Goal: Register for event/course

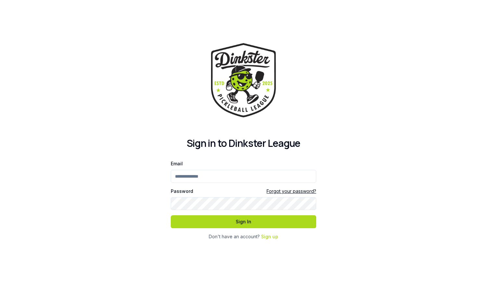
click at [236, 176] on input "Email" at bounding box center [243, 176] width 145 height 13
type input "**********"
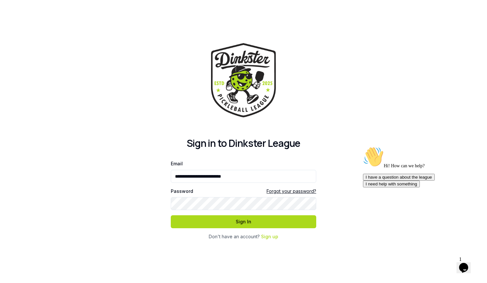
click at [171, 216] on button "Sign In" at bounding box center [243, 222] width 145 height 13
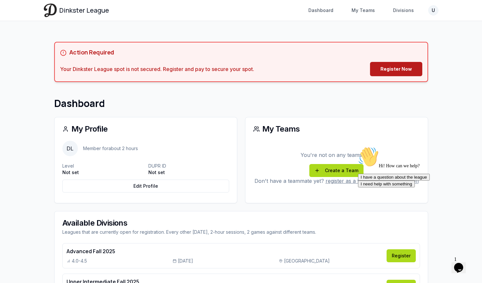
click at [395, 75] on link "Register Now" at bounding box center [396, 69] width 52 height 14
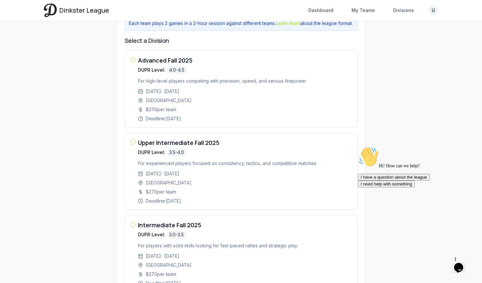
scroll to position [121, 0]
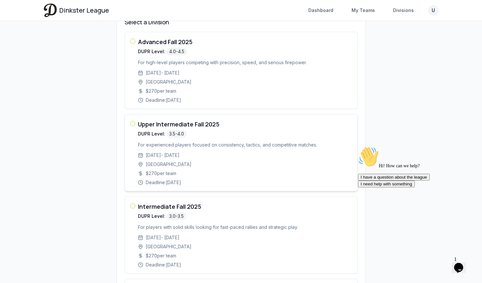
click at [200, 148] on p "For experienced players focused on consistency, tactics, and competitive matche…" at bounding box center [245, 145] width 214 height 6
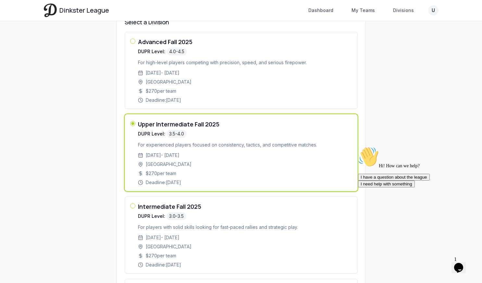
scroll to position [253, 0]
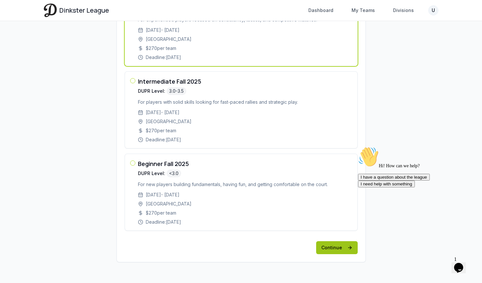
click at [336, 252] on button "Continue" at bounding box center [337, 248] width 42 height 13
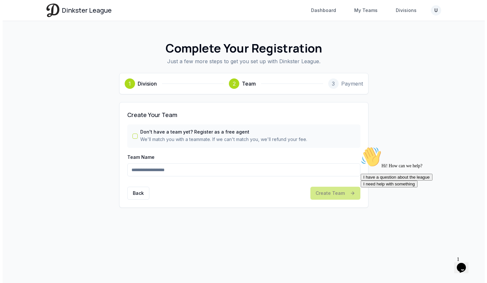
scroll to position [0, 0]
click at [177, 167] on input "Team Name" at bounding box center [243, 170] width 233 height 13
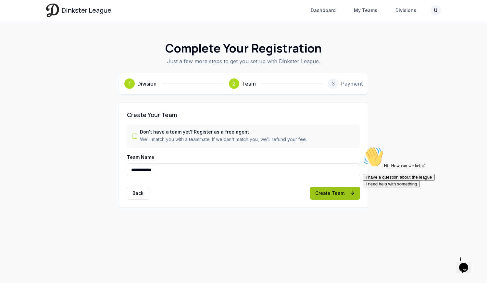
type input "**********"
click at [341, 190] on button "Create Team" at bounding box center [335, 193] width 50 height 13
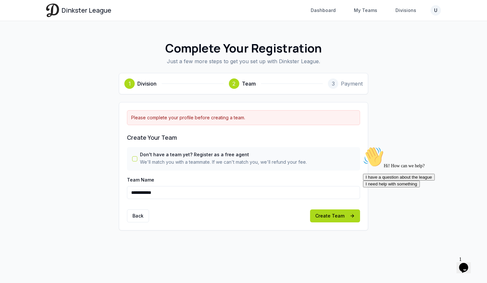
click at [436, 11] on html "**********" at bounding box center [243, 141] width 487 height 283
click at [392, 41] on span "Profile" at bounding box center [390, 44] width 14 height 6
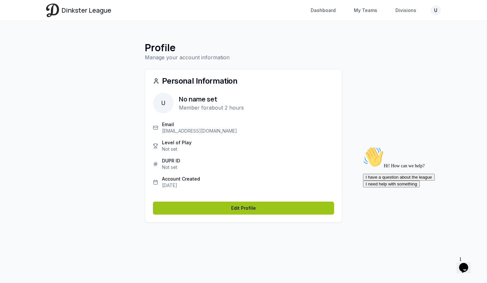
click at [222, 206] on link "Edit Profile" at bounding box center [243, 208] width 181 height 13
click at [239, 203] on link "Edit Profile" at bounding box center [243, 208] width 181 height 13
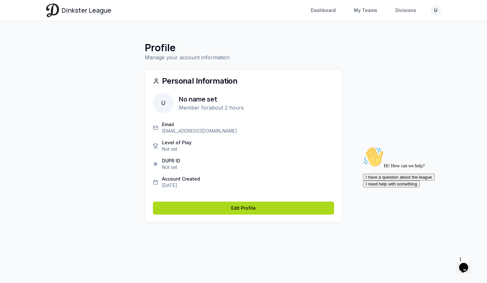
click at [168, 102] on span "U" at bounding box center [163, 103] width 21 height 21
click at [420, 188] on button "I need help with something" at bounding box center [391, 184] width 57 height 7
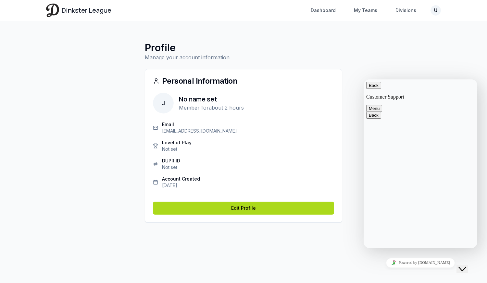
type textarea "**********"
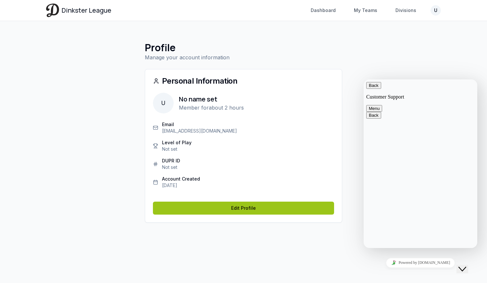
click at [253, 205] on link "Edit Profile" at bounding box center [243, 208] width 181 height 13
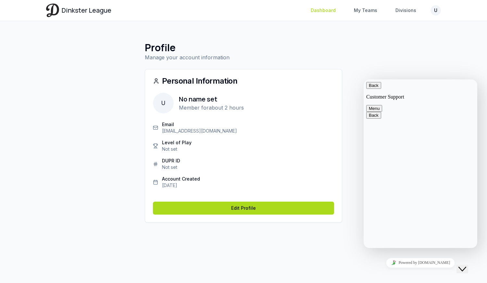
click at [321, 8] on link "Dashboard" at bounding box center [323, 11] width 33 height 12
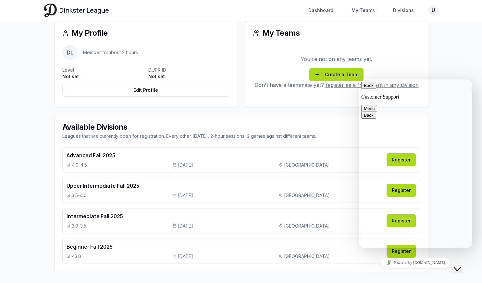
scroll to position [96, 0]
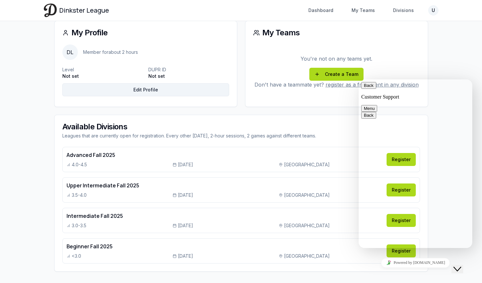
click at [141, 93] on link "Edit Profile" at bounding box center [145, 89] width 167 height 13
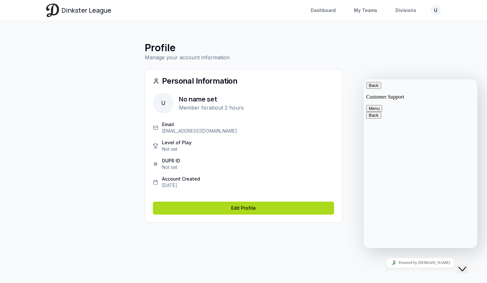
click at [203, 139] on div "Email [EMAIL_ADDRESS][DOMAIN_NAME] Level of Play Not set DUPR ID Not set Accoun…" at bounding box center [243, 155] width 181 height 68
click at [179, 147] on p "Not set" at bounding box center [177, 149] width 30 height 6
click at [437, 6] on html "Dinkster League Dashboard My Teams Divisions U Toggle navigation menu Dashboard…" at bounding box center [243, 141] width 487 height 283
click at [390, 42] on span "Profile" at bounding box center [390, 44] width 14 height 6
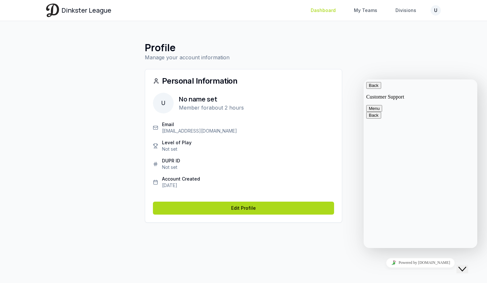
click at [330, 9] on link "Dashboard" at bounding box center [323, 11] width 33 height 12
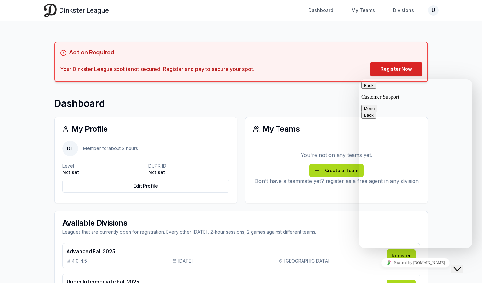
scroll to position [106, 0]
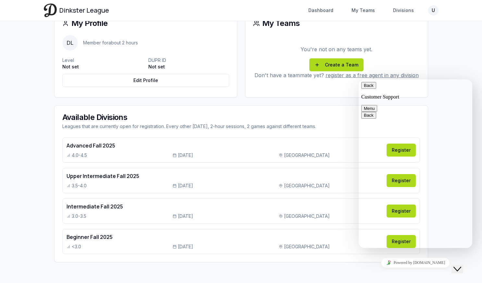
click at [276, 179] on h4 "Upper Intermediate Fall 2025" at bounding box center [225, 176] width 316 height 8
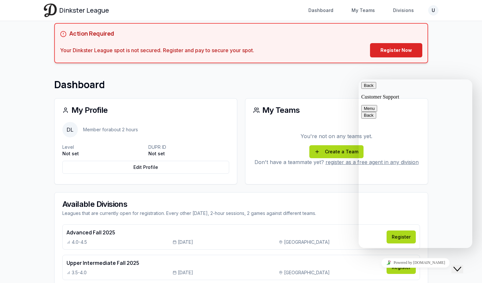
scroll to position [13, 0]
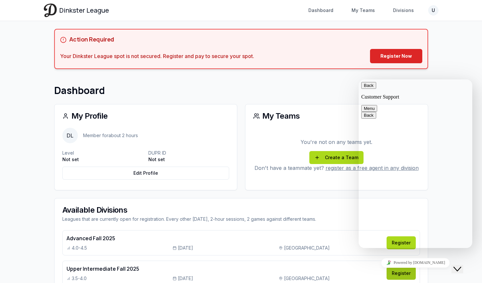
click at [397, 273] on link "Register" at bounding box center [401, 273] width 29 height 13
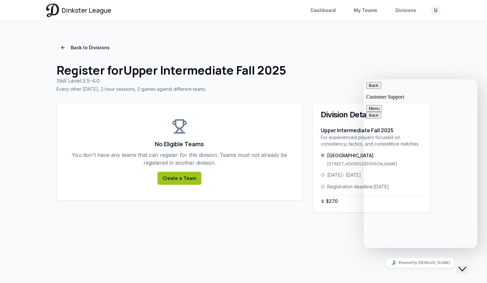
click at [187, 178] on link "Create a Team" at bounding box center [179, 178] width 44 height 13
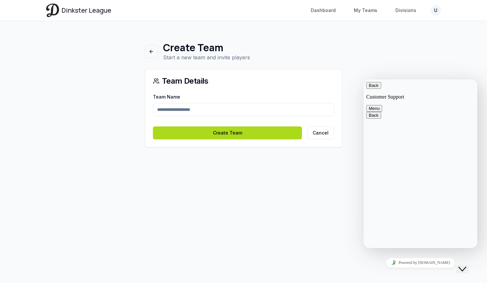
click at [201, 109] on input "Team Name" at bounding box center [243, 109] width 181 height 13
type input "**********"
click at [153, 127] on button "Create Team" at bounding box center [227, 133] width 149 height 13
click at [210, 115] on input "**********" at bounding box center [243, 109] width 181 height 13
type input "**********"
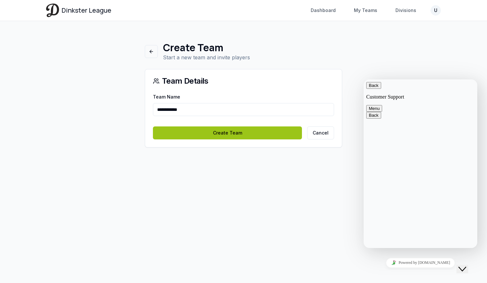
click at [210, 128] on button "Create Team" at bounding box center [227, 133] width 149 height 13
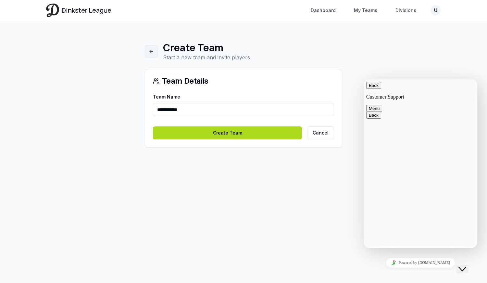
click at [152, 56] on link at bounding box center [151, 51] width 13 height 13
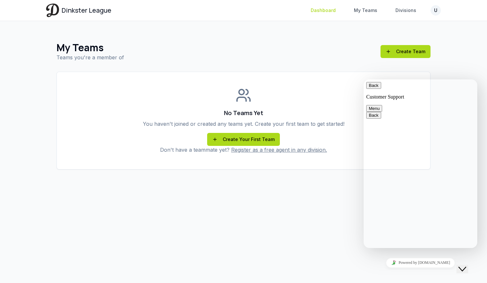
click at [324, 9] on link "Dashboard" at bounding box center [323, 11] width 33 height 12
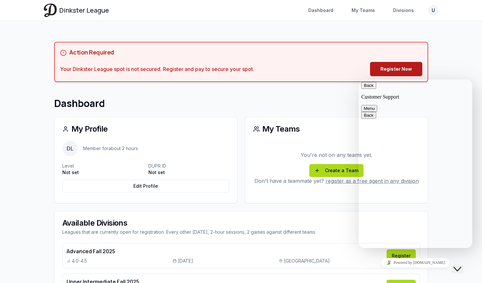
click at [400, 69] on link "Register Now" at bounding box center [396, 69] width 52 height 14
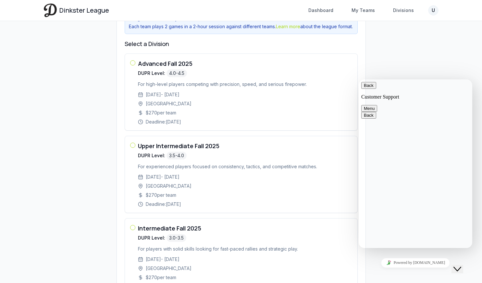
scroll to position [100, 0]
click at [216, 180] on div "9/9/2025 - 11/28/2025" at bounding box center [245, 176] width 214 height 6
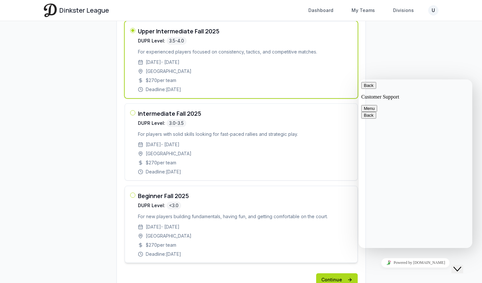
scroll to position [253, 0]
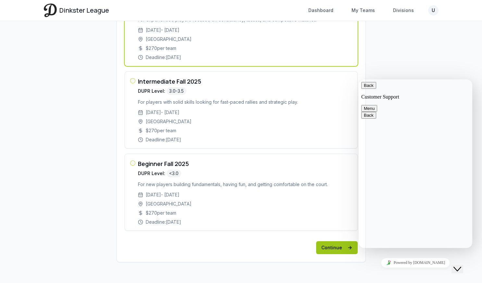
click at [339, 247] on button "Continue" at bounding box center [337, 248] width 42 height 13
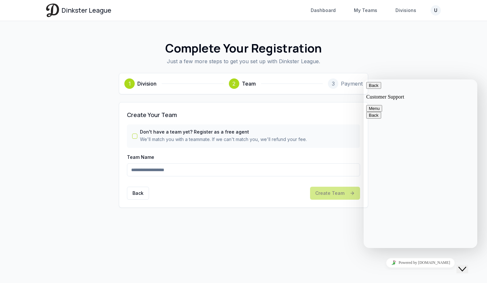
click at [198, 173] on input "Team Name" at bounding box center [243, 170] width 233 height 13
type input "**********"
click at [330, 188] on button "Create Team" at bounding box center [335, 193] width 50 height 13
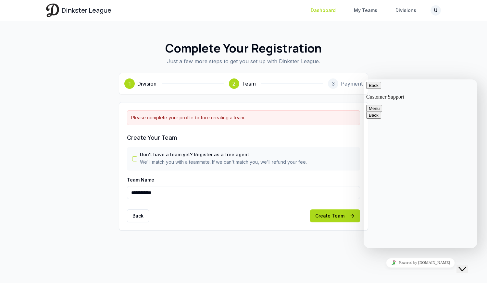
click at [322, 12] on link "Dashboard" at bounding box center [323, 11] width 33 height 12
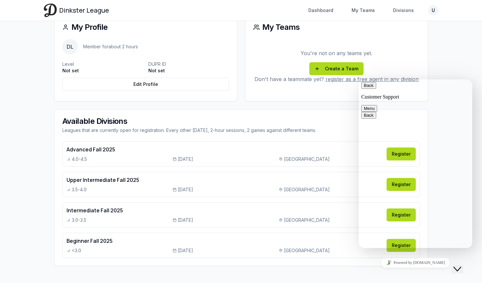
scroll to position [103, 0]
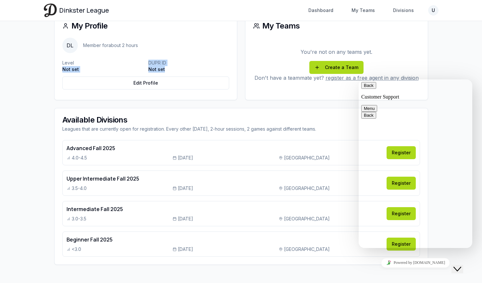
drag, startPoint x: 165, startPoint y: 69, endPoint x: 136, endPoint y: 62, distance: 30.2
click at [136, 62] on div "Level Not set DUPR ID Not set" at bounding box center [145, 65] width 167 height 16
click at [156, 57] on div "Level Not set DUPR ID Not set" at bounding box center [145, 65] width 167 height 16
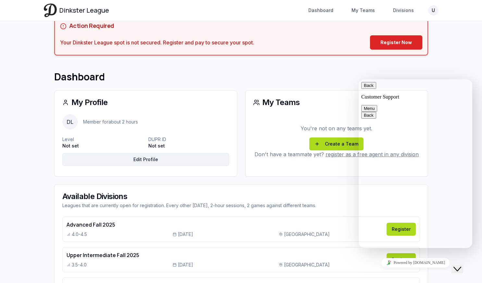
scroll to position [26, 0]
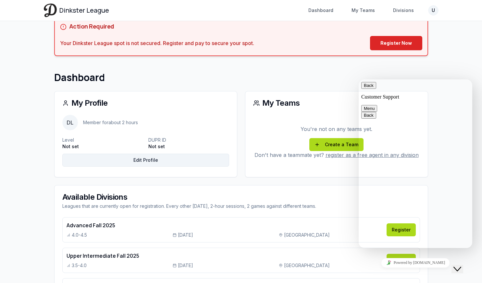
click at [169, 162] on link "Edit Profile" at bounding box center [145, 160] width 167 height 13
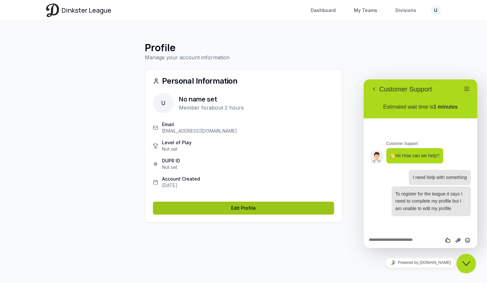
click at [215, 209] on link "Edit Profile" at bounding box center [243, 208] width 181 height 13
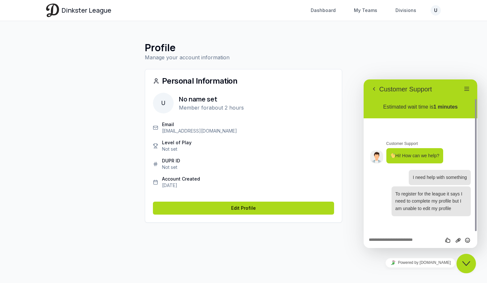
click at [174, 153] on div "Email [EMAIL_ADDRESS][DOMAIN_NAME] Level of Play Not set DUPR ID Not set Accoun…" at bounding box center [243, 155] width 181 height 68
click at [174, 148] on p "Not set" at bounding box center [177, 149] width 30 height 6
click at [179, 165] on p "Not set" at bounding box center [171, 167] width 18 height 6
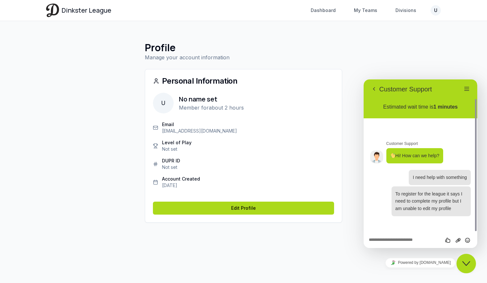
click at [176, 167] on p "Not set" at bounding box center [171, 167] width 18 height 6
click at [406, 9] on link "Divisions" at bounding box center [406, 11] width 29 height 12
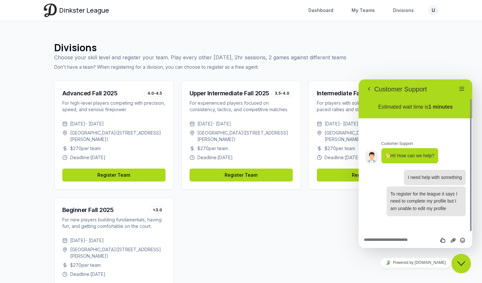
scroll to position [25, 0]
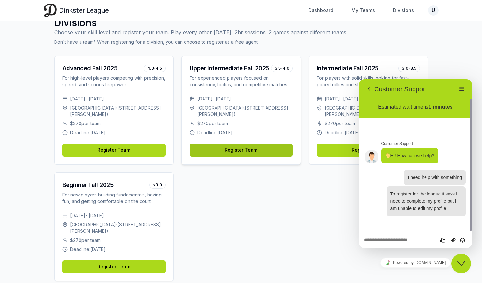
click at [254, 148] on link "Register Team" at bounding box center [241, 150] width 103 height 13
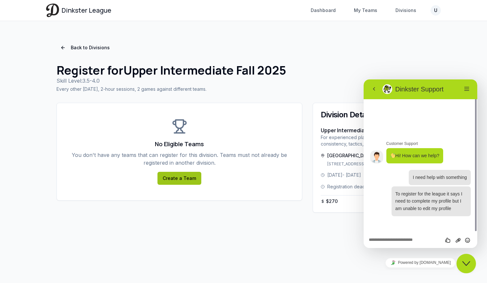
click at [167, 181] on link "Create a Team" at bounding box center [179, 178] width 44 height 13
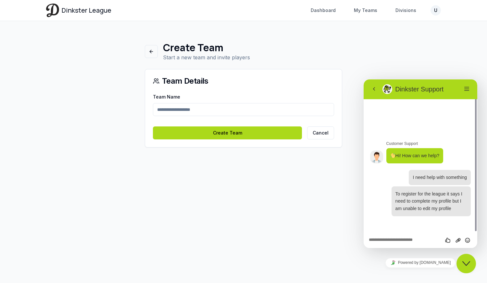
click at [182, 107] on input "Team Name" at bounding box center [243, 109] width 181 height 13
type input "**********"
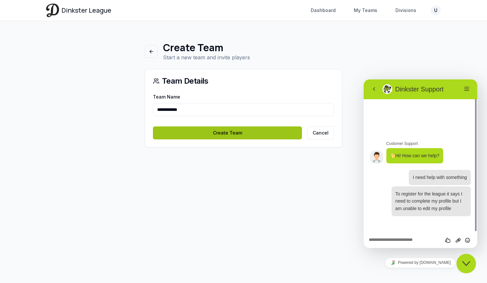
click at [220, 135] on button "Create Team" at bounding box center [227, 133] width 149 height 13
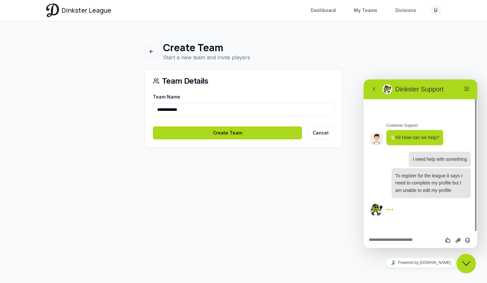
click at [403, 243] on textarea at bounding box center [420, 240] width 103 height 5
click at [436, 11] on html "**********" at bounding box center [243, 141] width 487 height 283
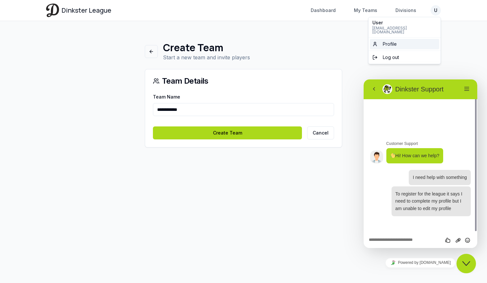
click at [399, 42] on link "Profile" at bounding box center [404, 44] width 69 height 10
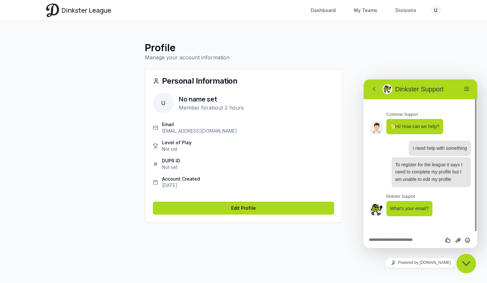
click at [381, 240] on textarea at bounding box center [420, 240] width 103 height 5
type textarea "**********"
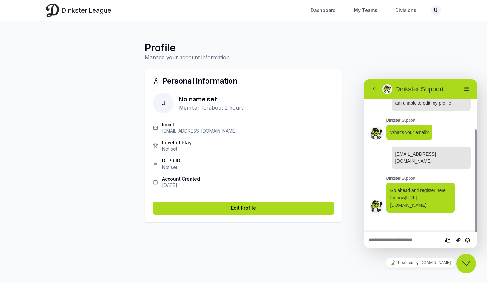
scroll to position [56, 0]
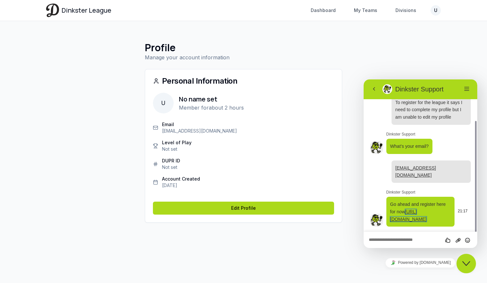
click at [417, 218] on link "[URL][DOMAIN_NAME]" at bounding box center [408, 215] width 36 height 13
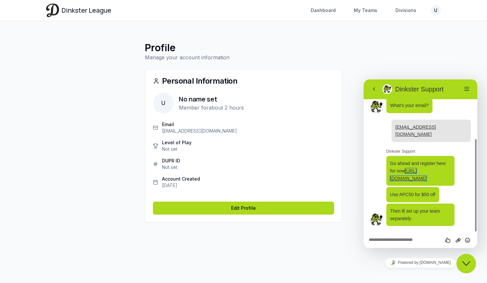
scroll to position [97, 0]
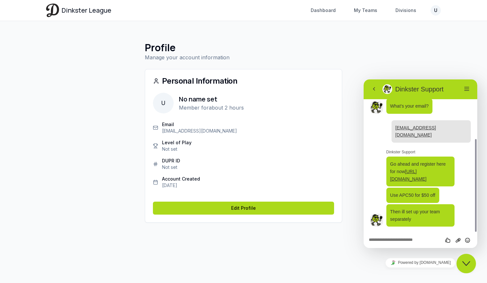
click at [397, 238] on div "Rate this chat Upload File Insert emoji" at bounding box center [420, 240] width 103 height 6
click at [396, 242] on textarea at bounding box center [420, 240] width 103 height 5
type textarea "**********"
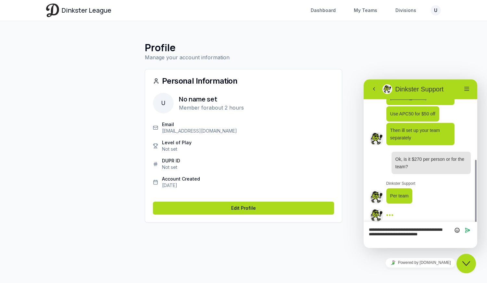
scroll to position [183, 0]
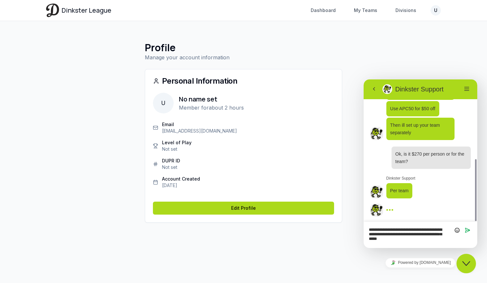
type textarea "**********"
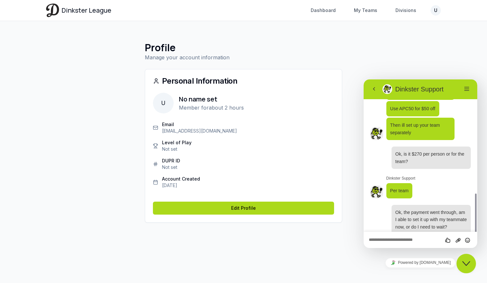
scroll to position [209, 0]
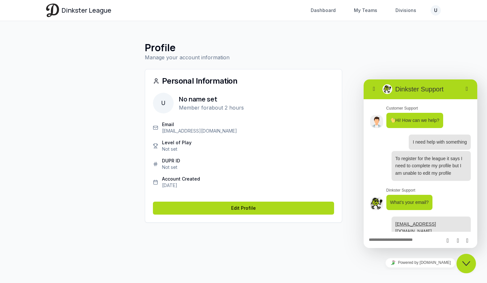
scroll to position [191, 0]
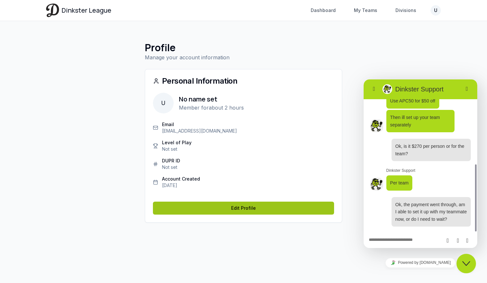
click at [233, 212] on link "Edit Profile" at bounding box center [243, 208] width 181 height 13
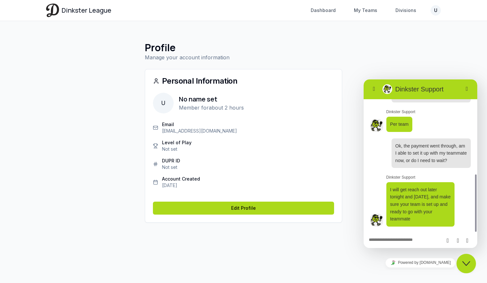
scroll to position [250, 0]
click at [397, 239] on textarea at bounding box center [420, 240] width 103 height 5
type textarea "**********"
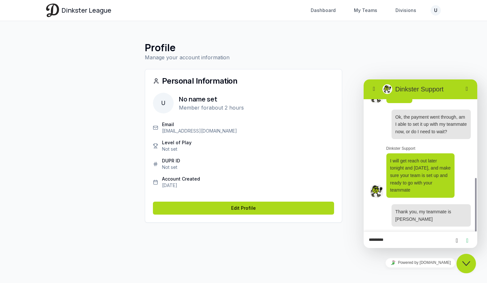
type textarea "********"
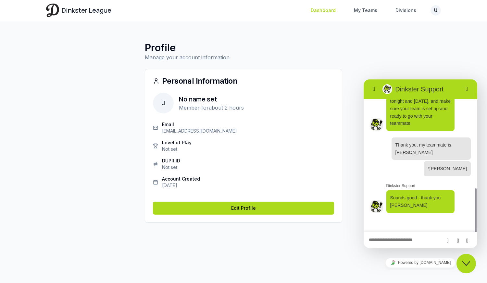
scroll to position [332, 0]
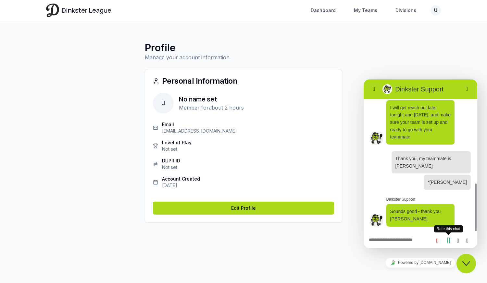
click at [447, 243] on icon "Rate this chat" at bounding box center [448, 240] width 8 height 9
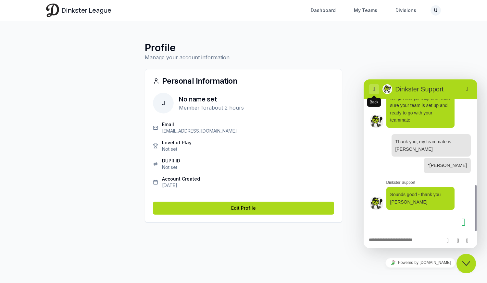
click at [371, 93] on button "Back" at bounding box center [374, 89] width 10 height 10
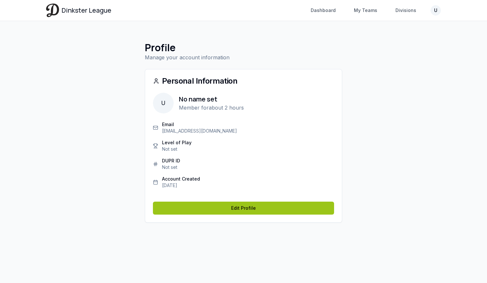
click at [236, 208] on link "Edit Profile" at bounding box center [243, 208] width 181 height 13
